Goal: Transaction & Acquisition: Purchase product/service

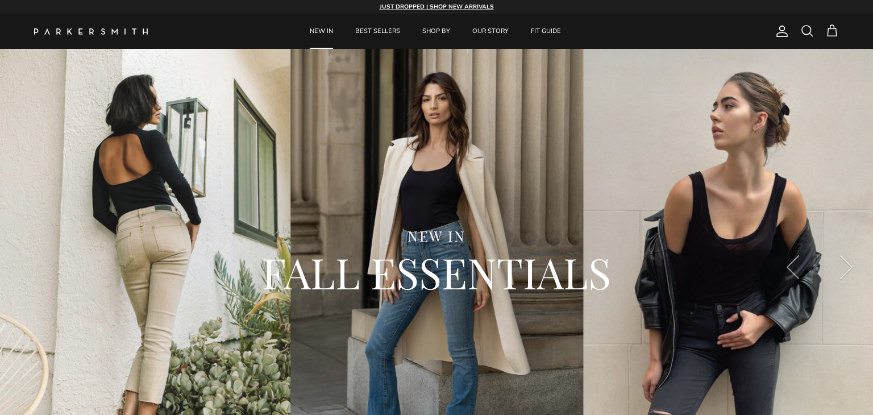
click at [323, 30] on link "NEW IN" at bounding box center [322, 31] width 44 height 35
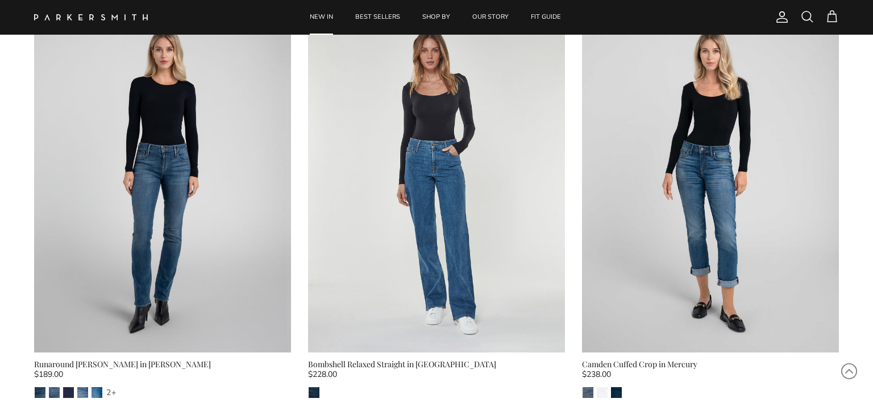
scroll to position [1788, 0]
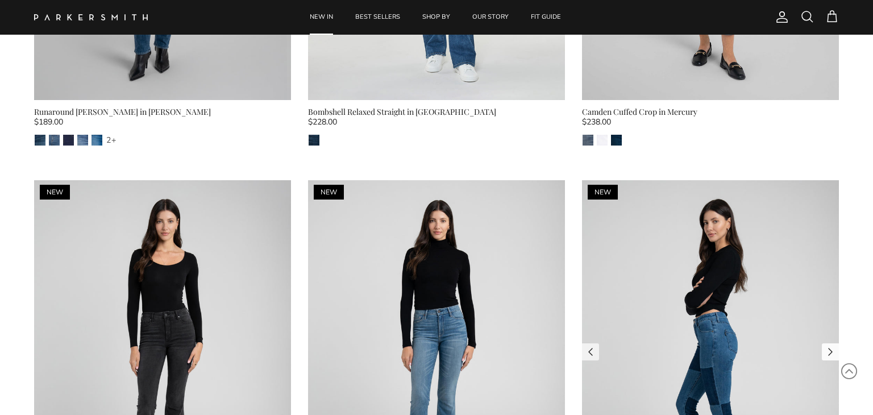
click at [837, 350] on link "Next" at bounding box center [830, 351] width 17 height 17
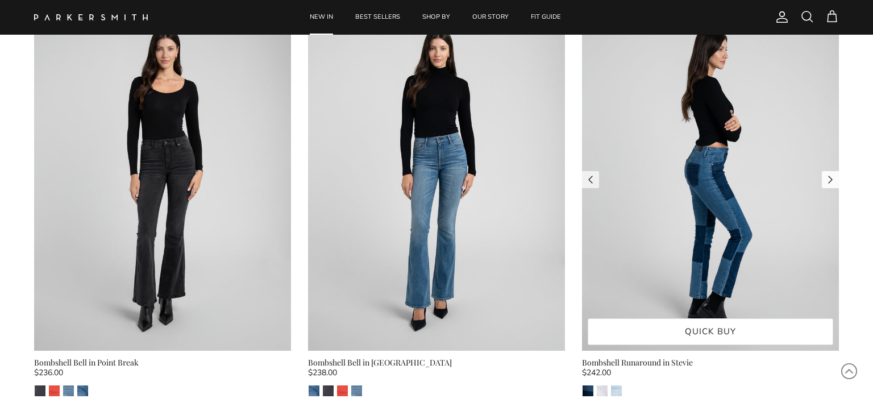
scroll to position [2212, 0]
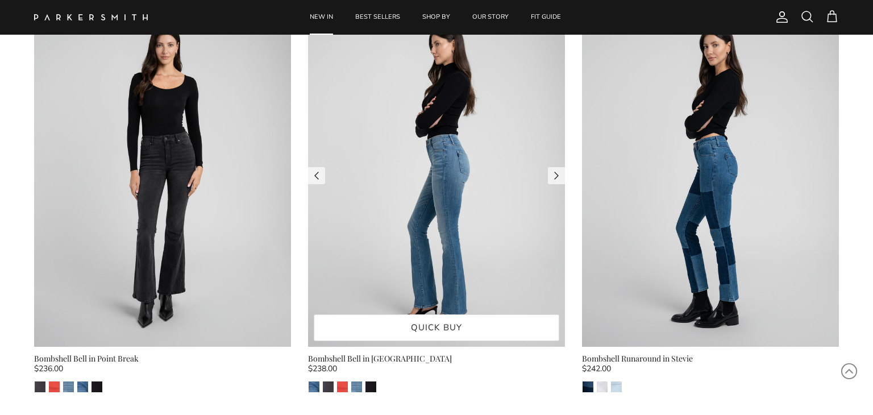
click at [499, 219] on img at bounding box center [436, 175] width 257 height 343
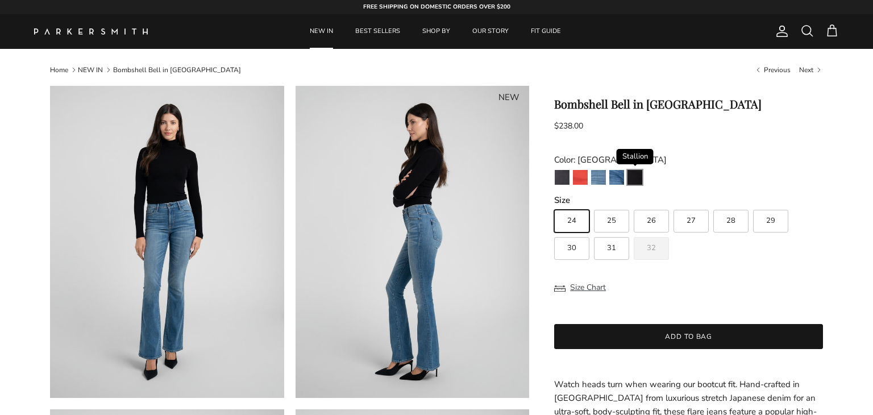
click at [640, 181] on img "Stallion" at bounding box center [634, 177] width 15 height 15
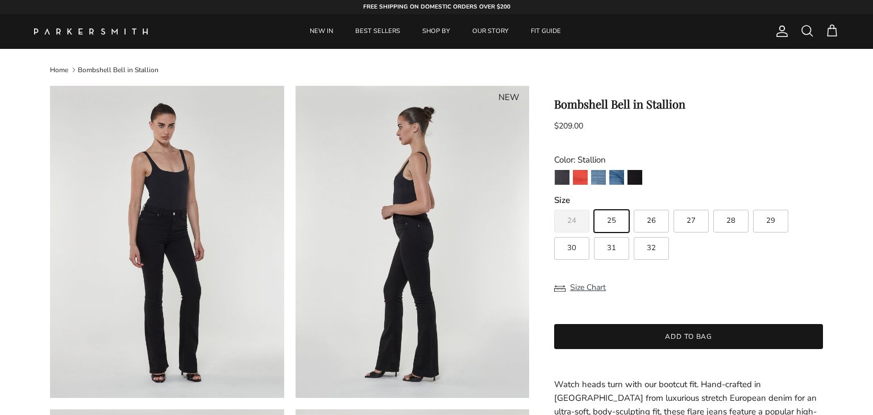
click at [664, 256] on label "32" at bounding box center [651, 248] width 35 height 23
click at [554, 205] on input "32" at bounding box center [554, 205] width 1 height 1
radio input "true"
